Goal: Navigation & Orientation: Find specific page/section

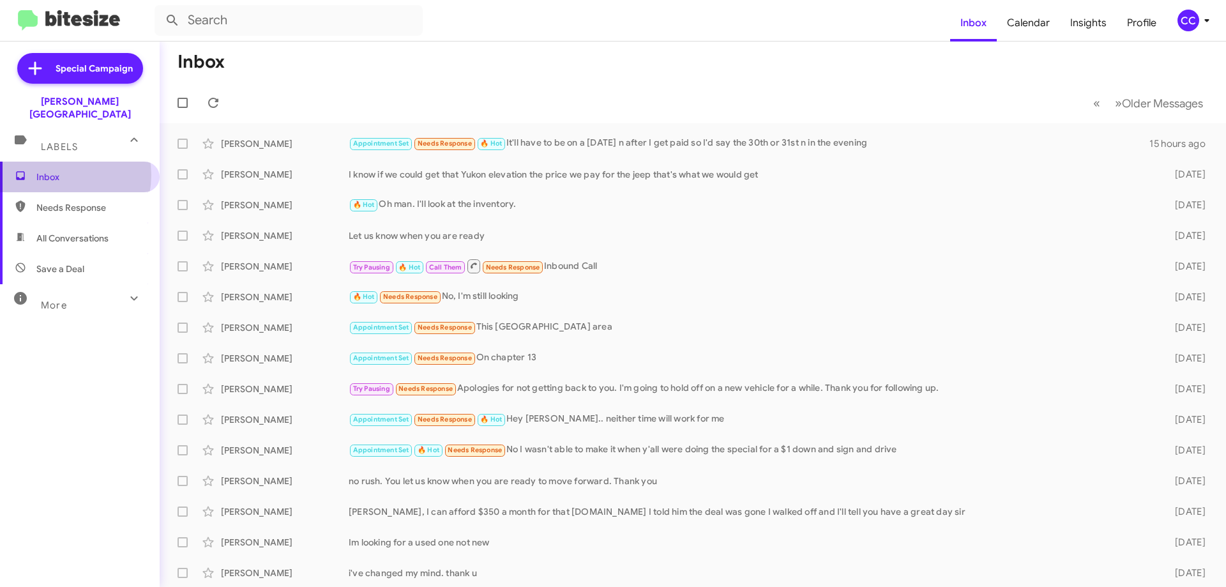
click at [56, 170] on span "Inbox" at bounding box center [90, 176] width 109 height 13
click at [64, 201] on span "Needs Response" at bounding box center [90, 207] width 109 height 13
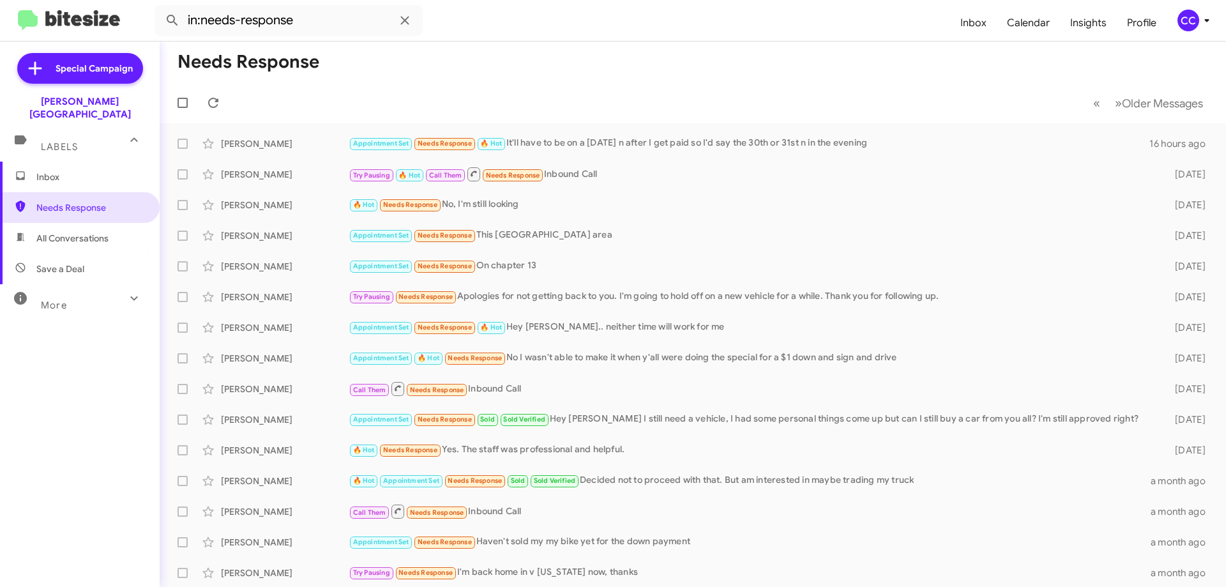
click at [66, 232] on span "All Conversations" at bounding box center [72, 238] width 72 height 13
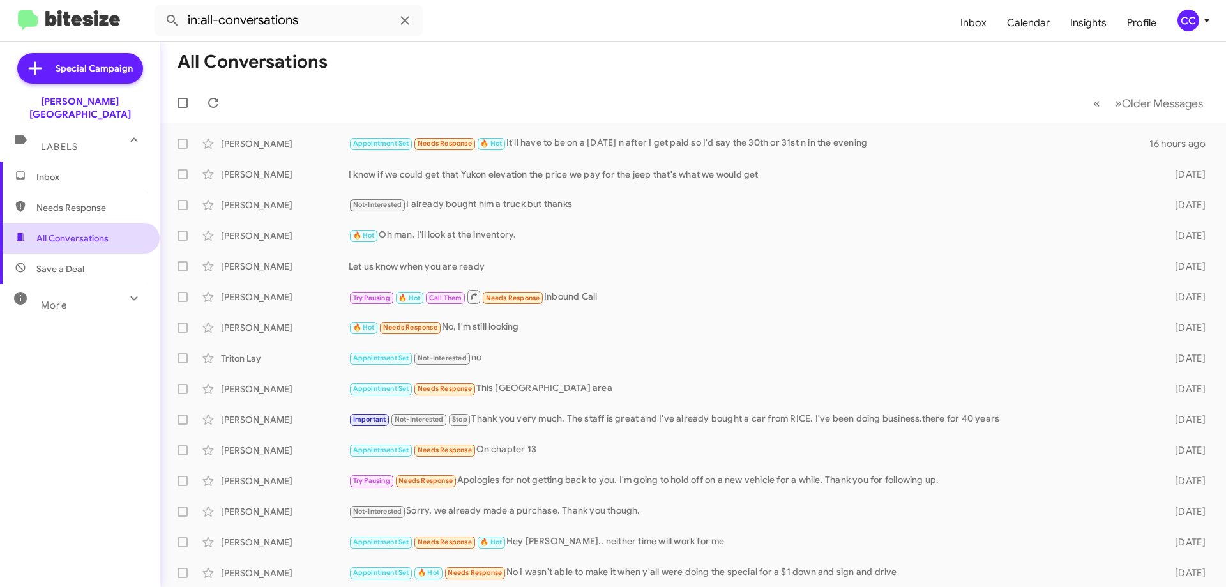
click at [59, 232] on span "All Conversations" at bounding box center [72, 238] width 72 height 13
click at [72, 201] on span "Needs Response" at bounding box center [90, 207] width 109 height 13
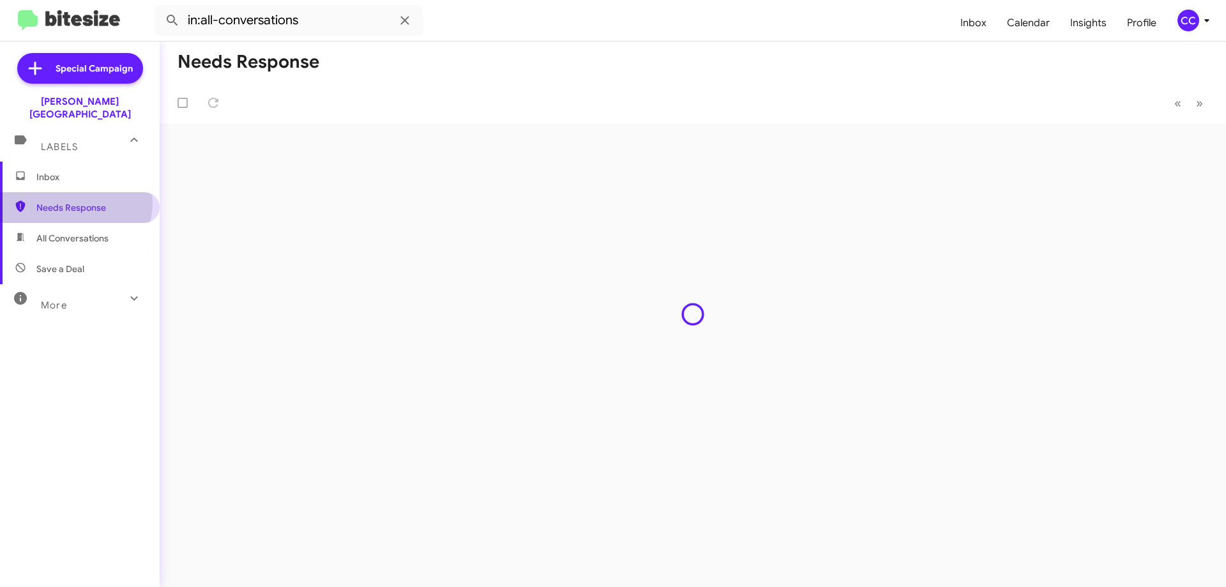
type input "in:needs-response"
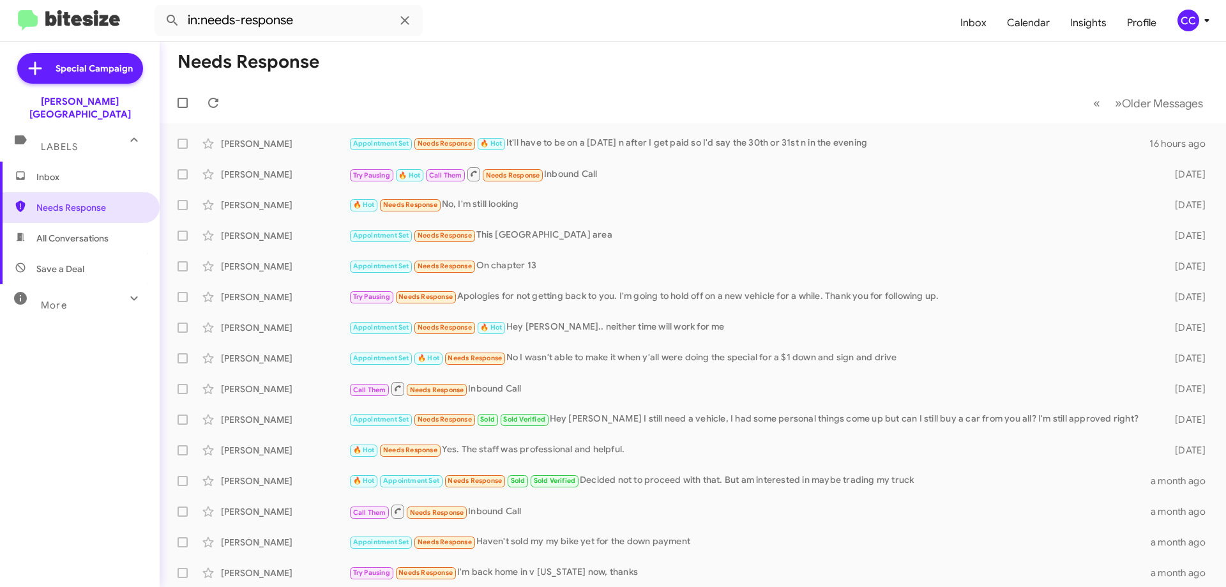
click at [39, 170] on span "Inbox" at bounding box center [90, 176] width 109 height 13
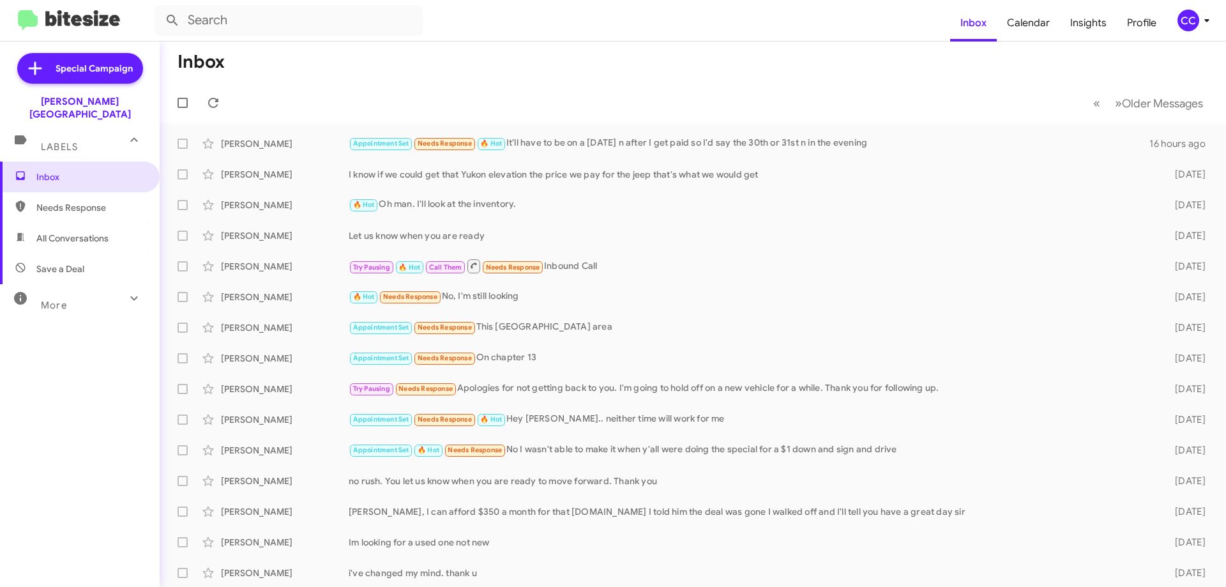
click at [50, 232] on span "All Conversations" at bounding box center [72, 238] width 72 height 13
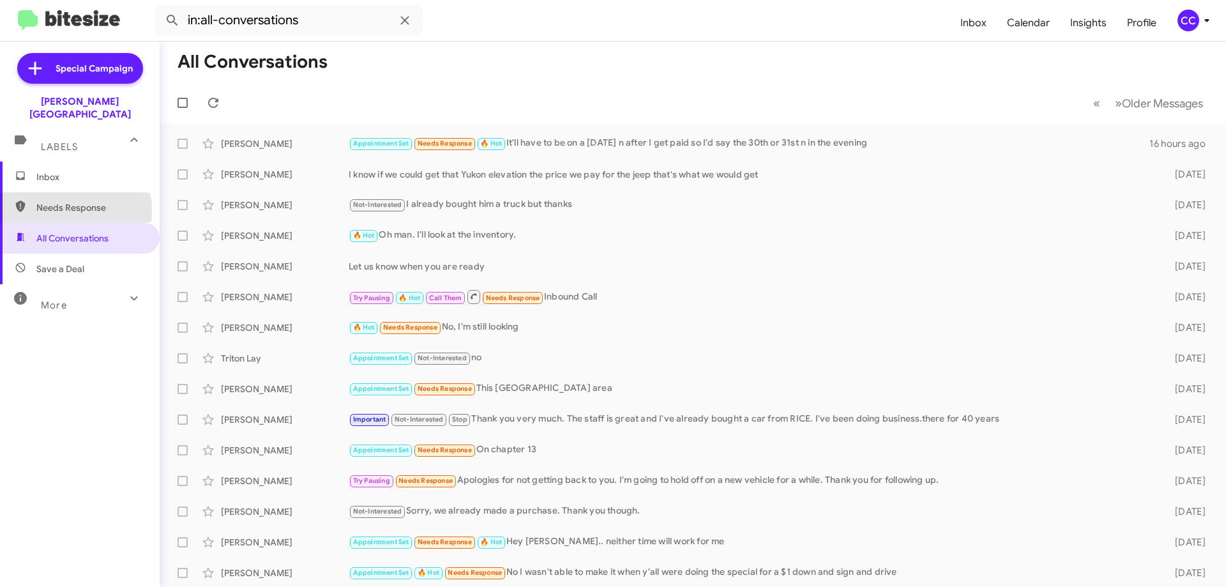
click at [47, 201] on span "Needs Response" at bounding box center [90, 207] width 109 height 13
type input "in:needs-response"
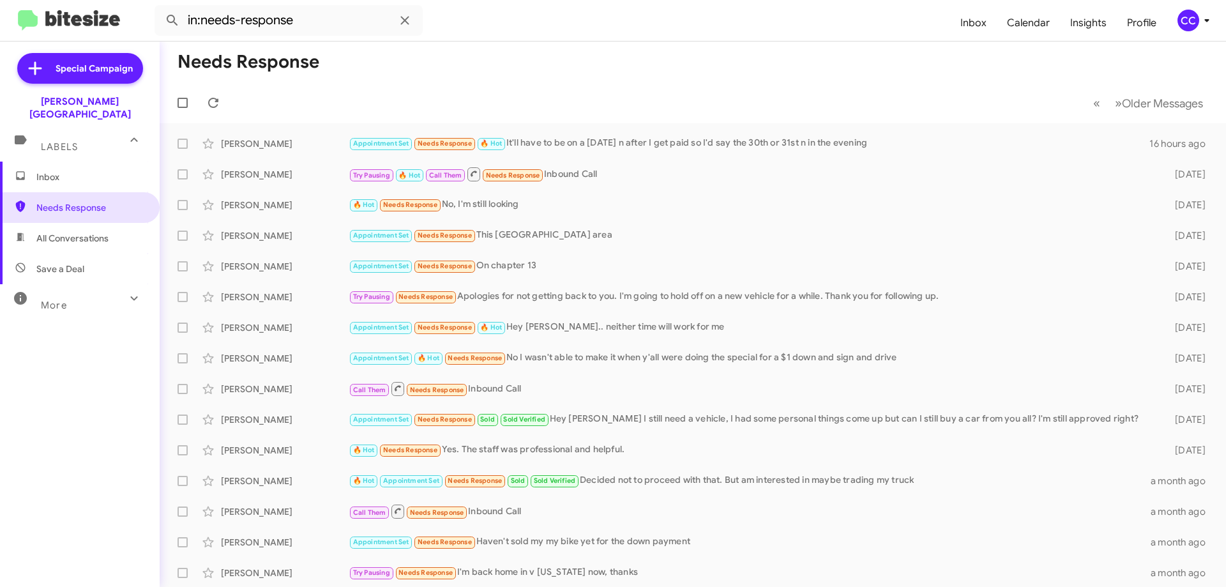
click at [47, 170] on span "Inbox" at bounding box center [90, 176] width 109 height 13
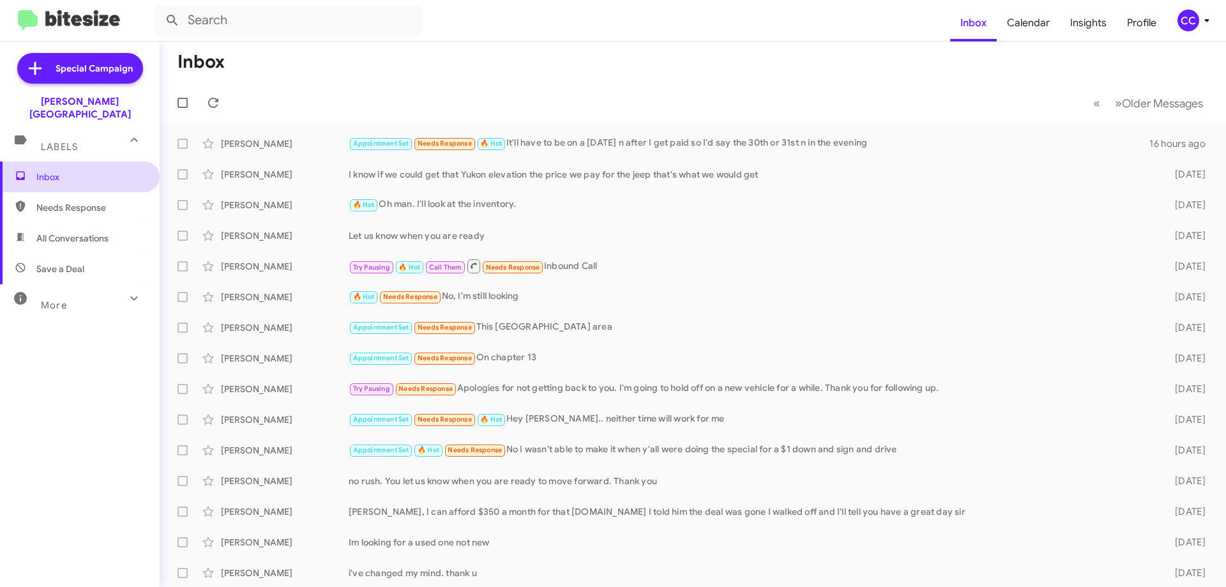
click at [52, 170] on span "Inbox" at bounding box center [90, 176] width 109 height 13
click at [59, 232] on span "All Conversations" at bounding box center [72, 238] width 72 height 13
type input "in:all-conversations"
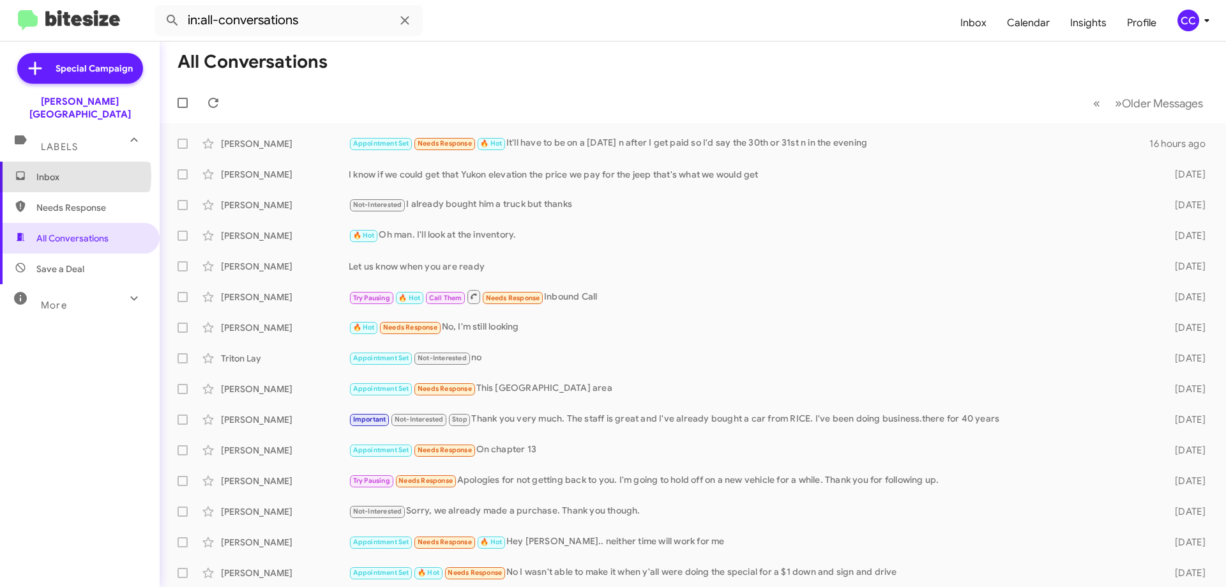
click at [51, 170] on span "Inbox" at bounding box center [90, 176] width 109 height 13
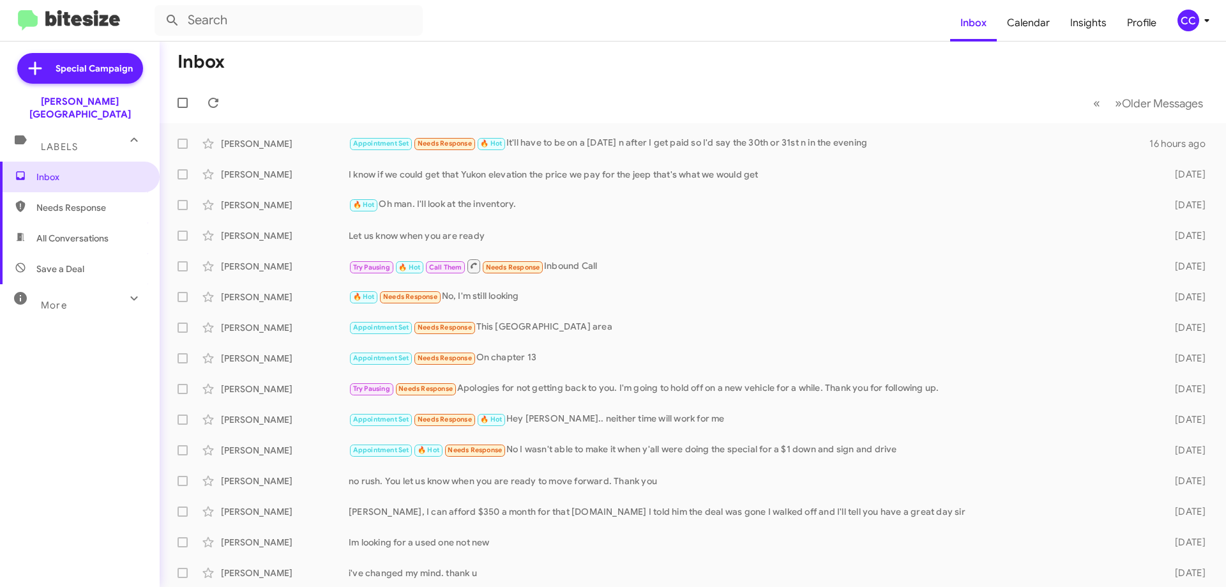
click at [70, 201] on span "Needs Response" at bounding box center [90, 207] width 109 height 13
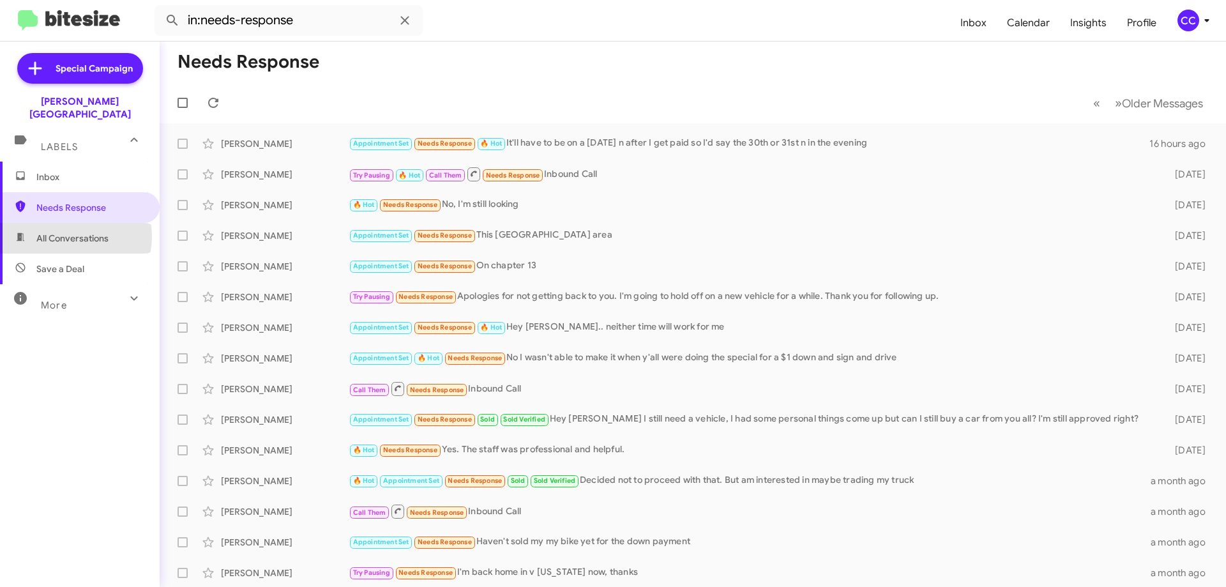
click at [70, 232] on span "All Conversations" at bounding box center [72, 238] width 72 height 13
type input "in:all-conversations"
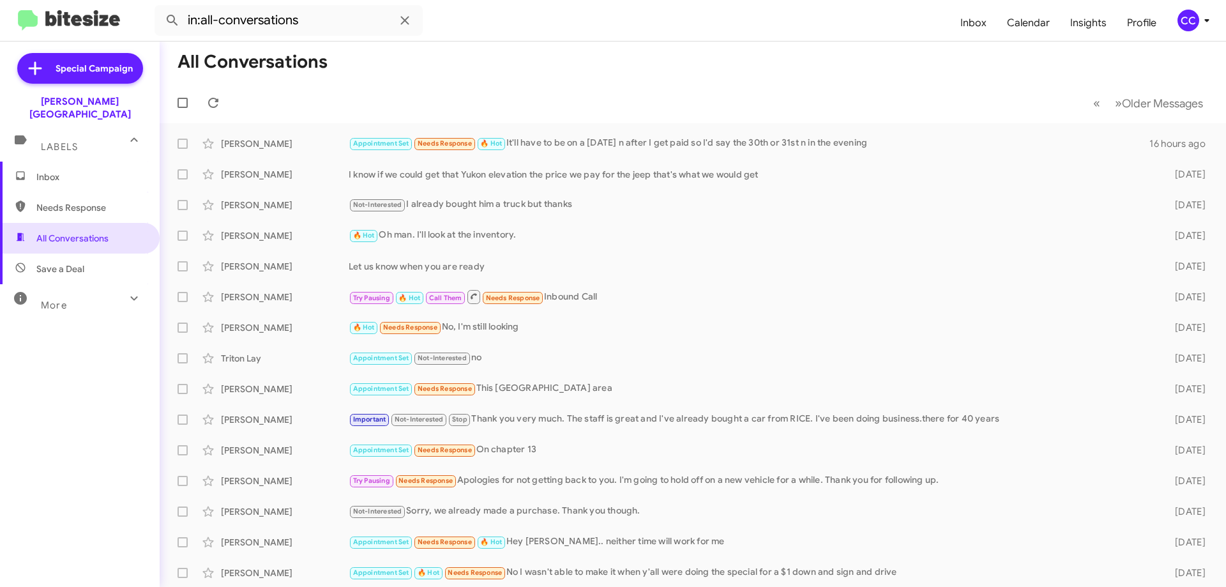
click at [38, 170] on span "Inbox" at bounding box center [90, 176] width 109 height 13
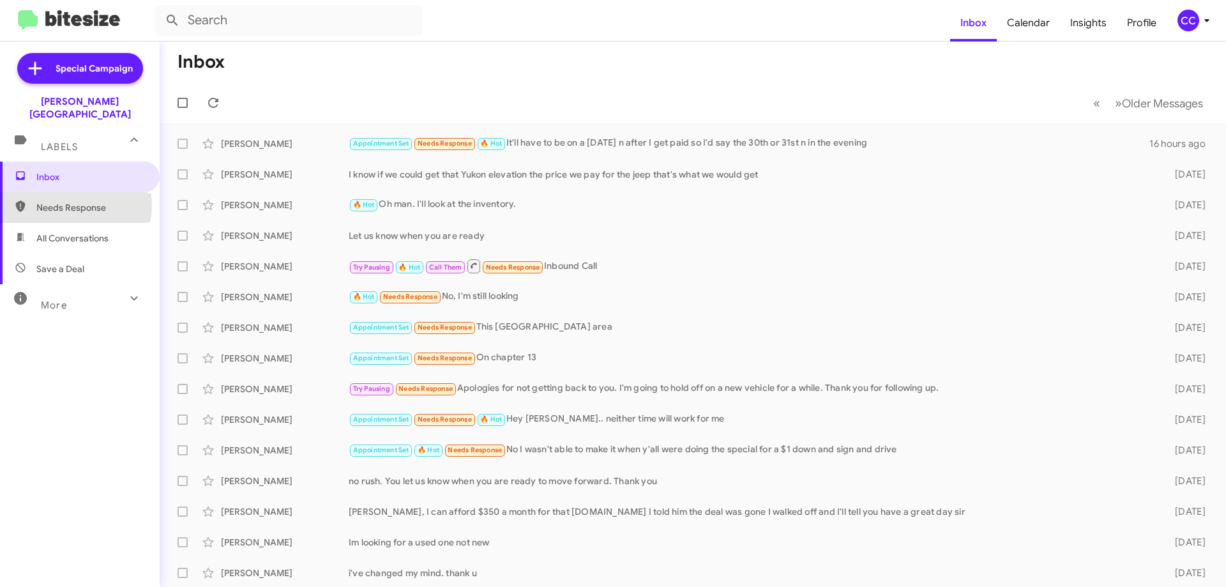
click at [68, 201] on span "Needs Response" at bounding box center [90, 207] width 109 height 13
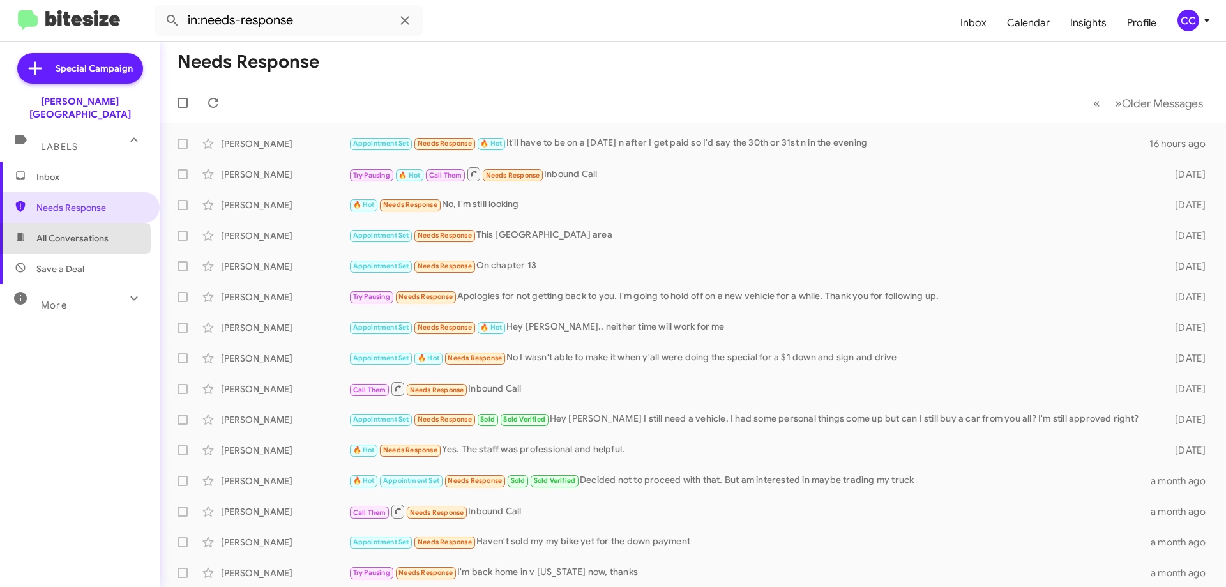
click at [68, 232] on span "All Conversations" at bounding box center [72, 238] width 72 height 13
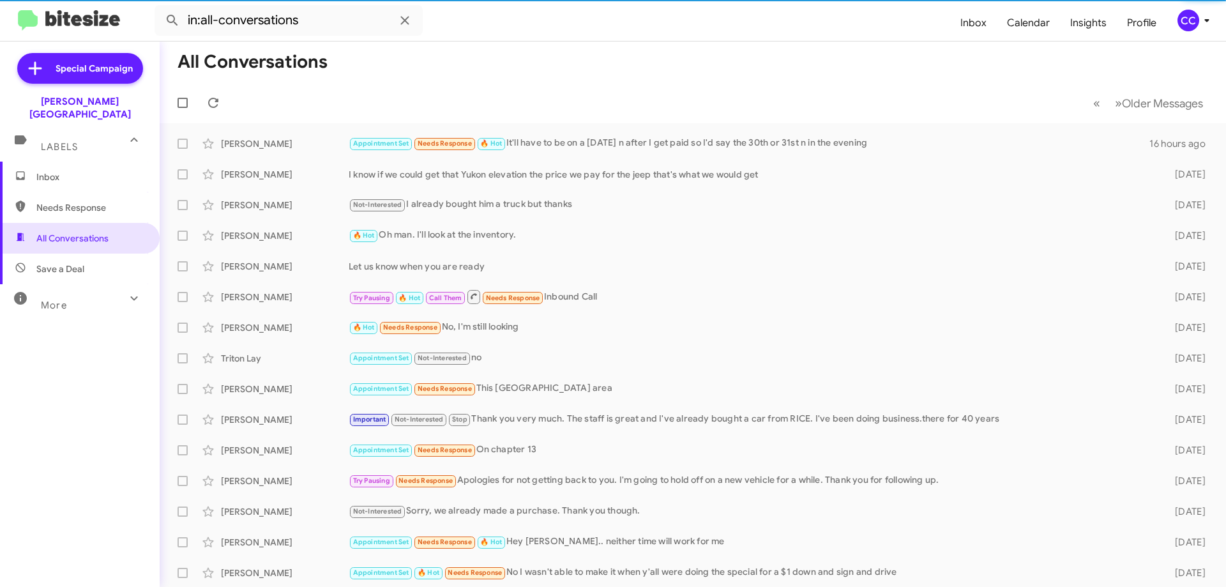
click at [59, 262] on span "Save a Deal" at bounding box center [60, 268] width 48 height 13
type input "in:not-interested"
